Goal: Communication & Community: Ask a question

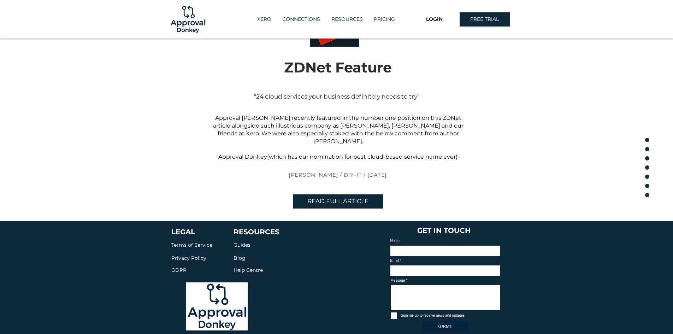
scroll to position [1605, 0]
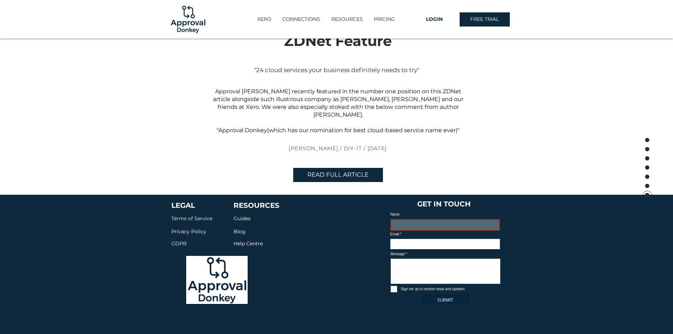
click at [423, 219] on input "Name" at bounding box center [446, 225] width 110 height 12
type input "b"
type input "[PERSON_NAME]"
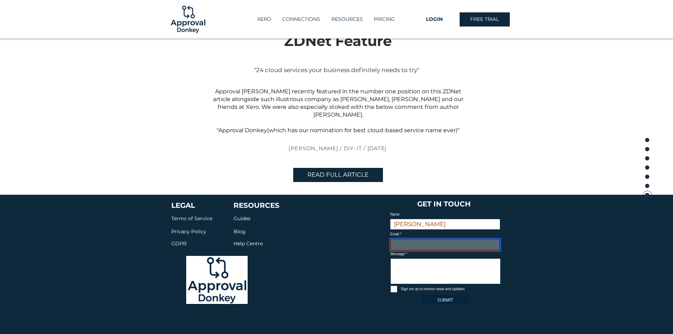
type input "[PERSON_NAME][EMAIL_ADDRESS][DOMAIN_NAME]"
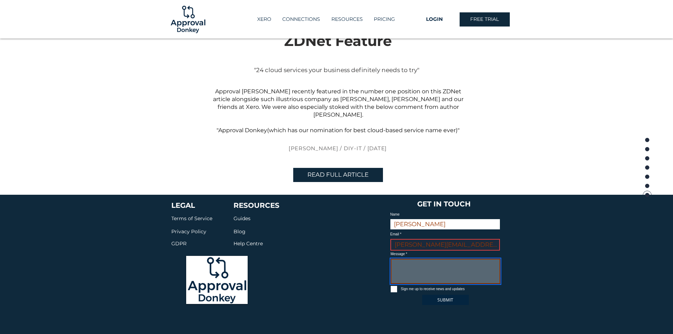
click at [416, 260] on textarea "Message" at bounding box center [446, 271] width 110 height 25
click at [395, 266] on textarea "Hi there, I'm looking for an invoice approval workflow system" at bounding box center [446, 271] width 110 height 25
click at [444, 274] on textarea "Hi there, My name is [PERSON_NAME] and I work for a financial service companyI'…" at bounding box center [446, 271] width 110 height 25
click at [474, 274] on textarea "Hi there, My name is [PERSON_NAME] and I work for a financial services companyI…" at bounding box center [446, 271] width 110 height 25
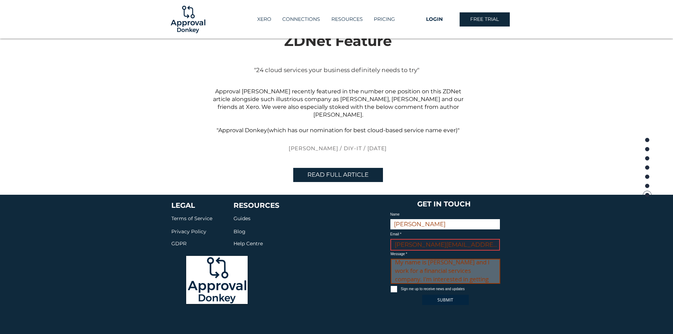
scroll to position [23, 0]
click at [474, 277] on textarea "Hi there, My name is [PERSON_NAME] and I work for a financial services company.…" at bounding box center [446, 271] width 110 height 25
type textarea "Hi there, My name is [PERSON_NAME] and I work for a financial services company.…"
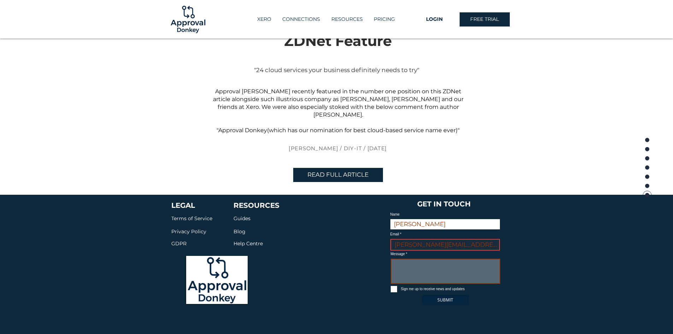
paste textarea "My name is [PERSON_NAME] and I work with Infina Financial Ltd. We’re currently …"
click at [456, 269] on textarea "My name is [PERSON_NAME] and I work with Infina Financial Ltd. We’re currently …" at bounding box center [446, 271] width 110 height 25
drag, startPoint x: 395, startPoint y: 270, endPoint x: 406, endPoint y: 269, distance: 10.7
click at [406, 269] on textarea "My name is [PERSON_NAME] and I work with Infina Financial Limited. We’re curren…" at bounding box center [446, 271] width 110 height 25
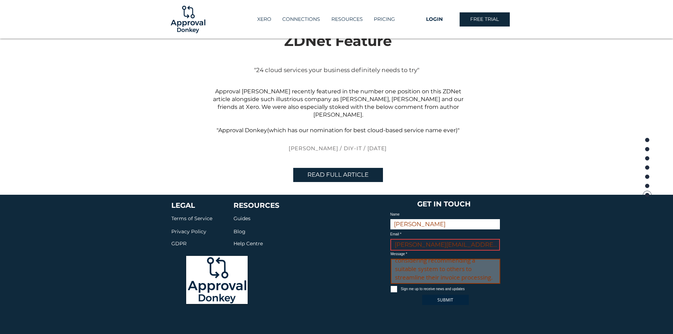
click at [464, 263] on textarea "My name is [PERSON_NAME] and I work at Infina Financial Limited. We’re currentl…" at bounding box center [446, 271] width 110 height 25
type textarea "My name is [PERSON_NAME] and I work at Infina Financial Limited. We’re currentl…"
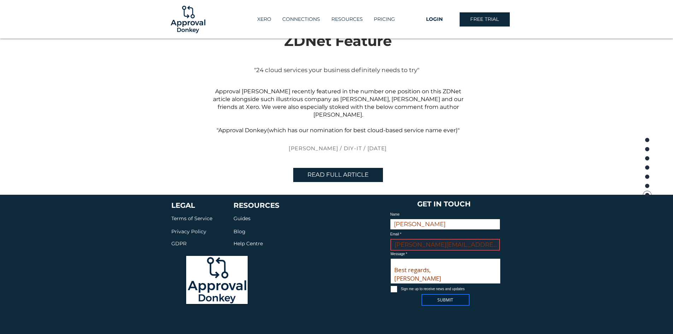
click at [454, 295] on button "SUBMIT" at bounding box center [445, 300] width 47 height 10
